Goal: Check status: Check status

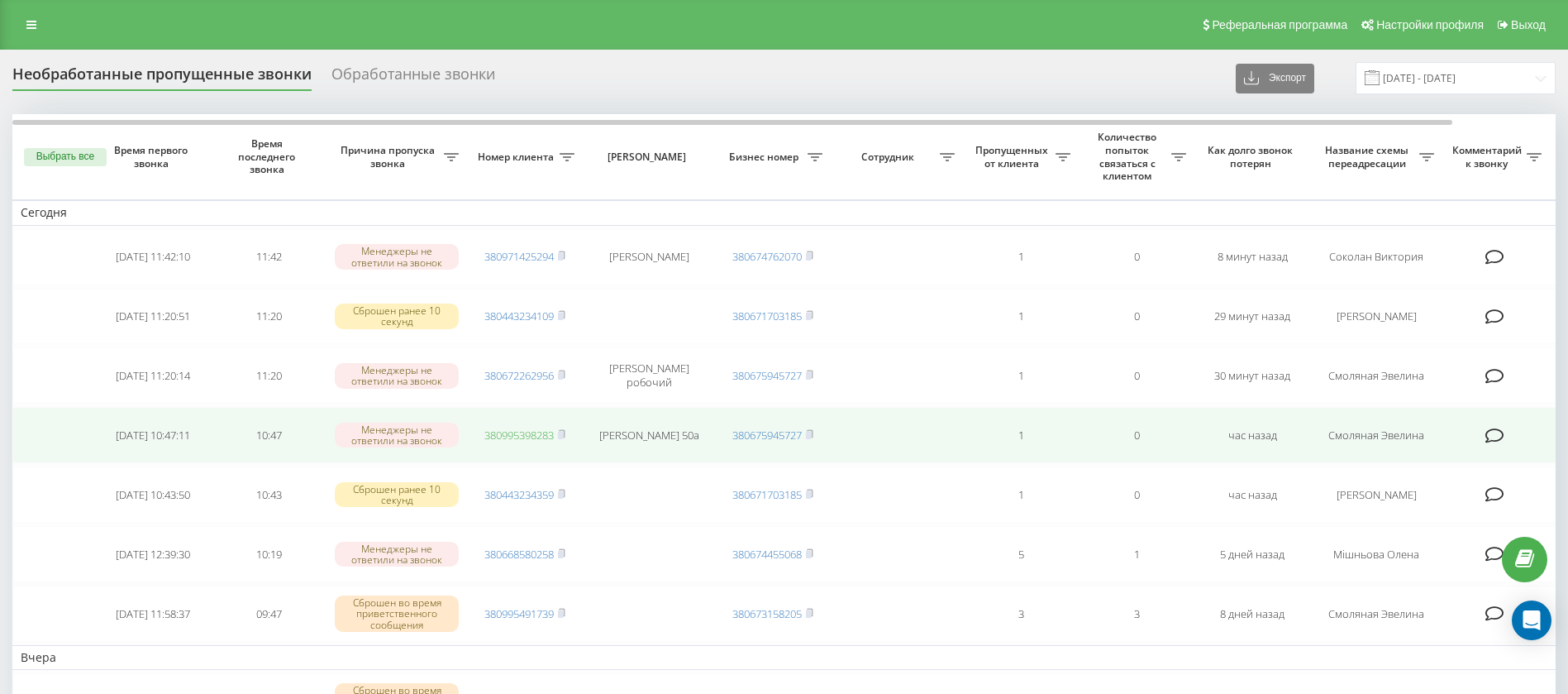
click at [508, 435] on link "380995398283" at bounding box center [519, 435] width 69 height 15
